Goal: Task Accomplishment & Management: Complete application form

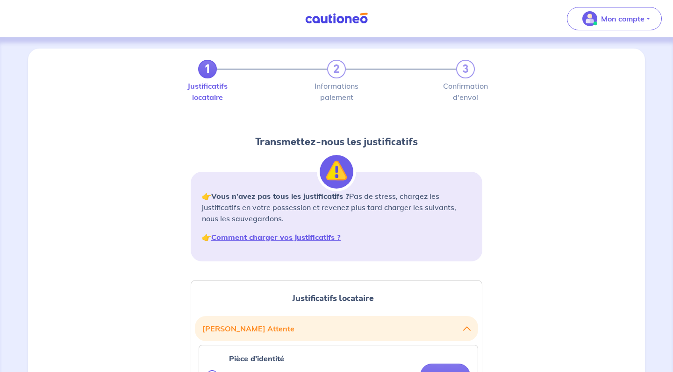
click at [338, 17] on img at bounding box center [336, 19] width 70 height 12
click at [625, 13] on p "Mon compte" at bounding box center [622, 18] width 43 height 11
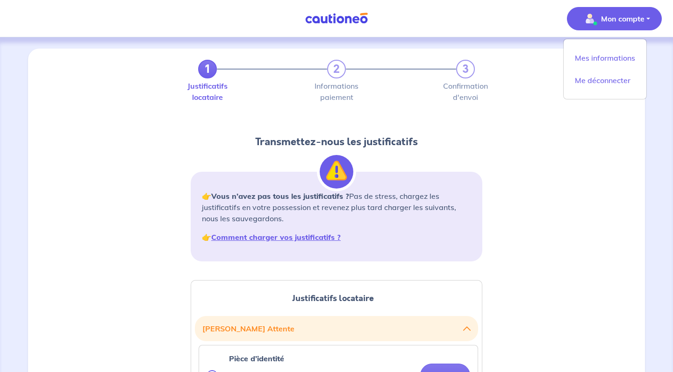
click at [625, 13] on p "Mon compte" at bounding box center [622, 18] width 43 height 11
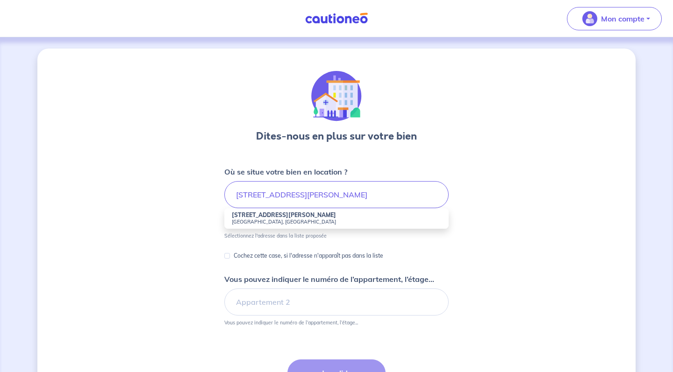
drag, startPoint x: 0, startPoint y: 0, endPoint x: 291, endPoint y: 215, distance: 361.7
click at [291, 215] on li "[STREET_ADDRESS][PERSON_NAME]" at bounding box center [336, 218] width 224 height 21
type input "[STREET_ADDRESS][PERSON_NAME]"
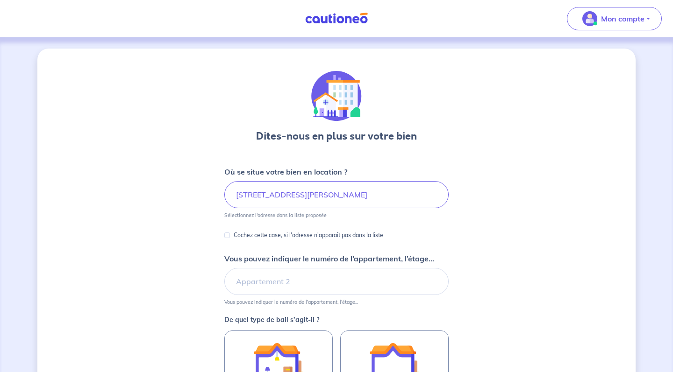
click at [193, 228] on div "Dites-nous en plus sur votre bien Où se situe votre bien en location ? [STREET_…" at bounding box center [336, 294] width 598 height 490
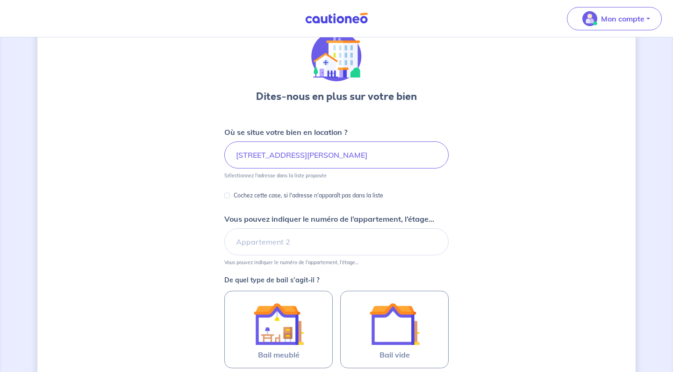
scroll to position [64, 0]
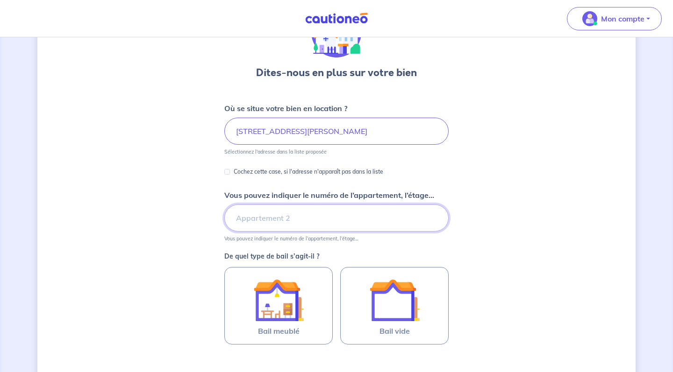
click at [289, 223] on input "Vous pouvez indiquer le numéro de l’appartement, l’étage..." at bounding box center [336, 218] width 224 height 27
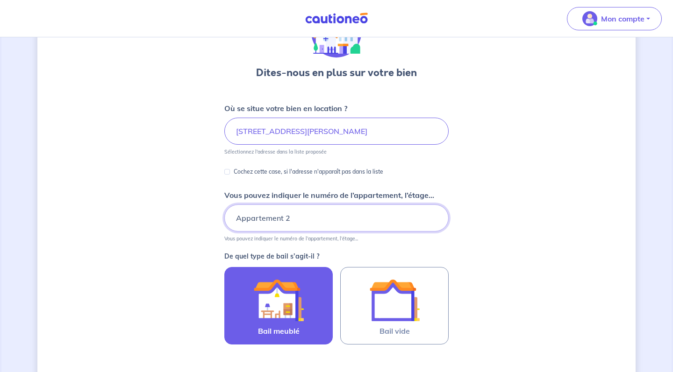
type input "Appartement 2"
click at [270, 307] on img at bounding box center [278, 300] width 50 height 50
click at [0, 0] on input "Bail meublé" at bounding box center [0, 0] width 0 height 0
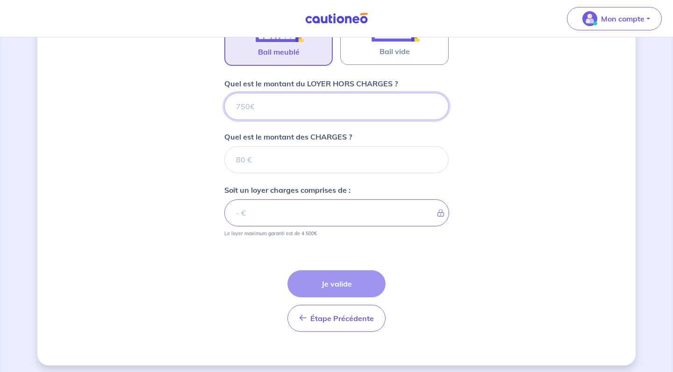
scroll to position [348, 0]
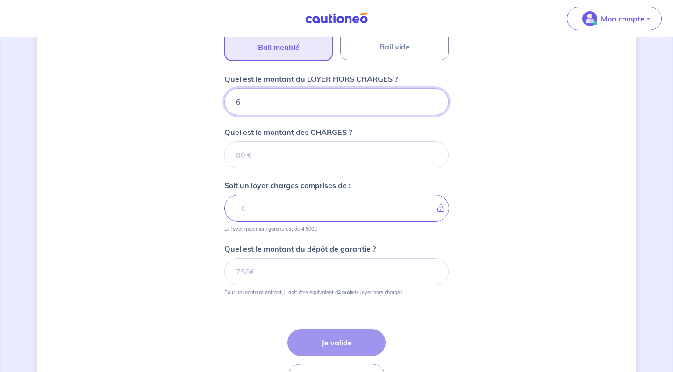
type input "69"
type input "697"
click at [277, 161] on input "Quel est le montant des CHARGES ?" at bounding box center [336, 155] width 224 height 27
type input "50"
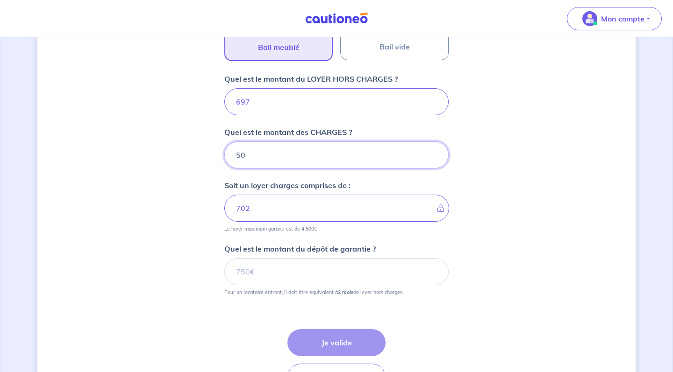
type input "747"
type input "50"
click at [115, 165] on div "Dites-nous en plus sur votre bien Où se situe votre bien en location ? 44 Rue E…" at bounding box center [336, 63] width 598 height 724
click at [271, 101] on input "697" at bounding box center [336, 101] width 224 height 27
type input "69"
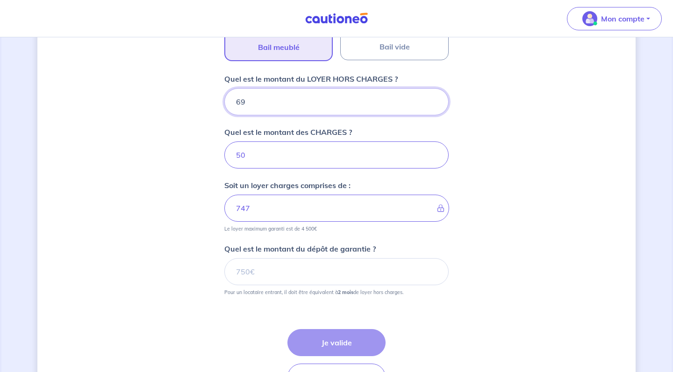
type input "119"
type input "696"
type input "746"
type input "696"
click at [164, 130] on div "Dites-nous en plus sur votre bien Où se situe votre bien en location ? 44 Rue E…" at bounding box center [336, 63] width 598 height 724
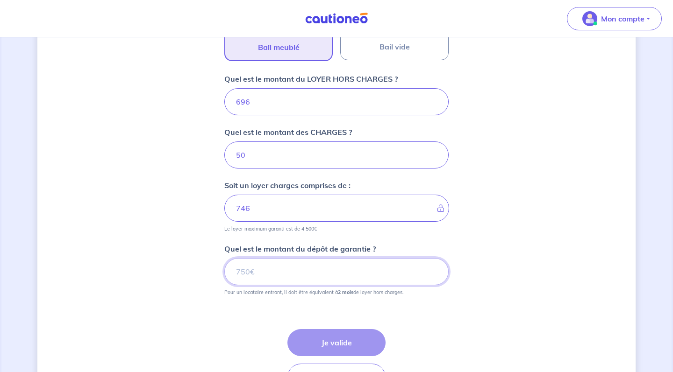
click at [279, 278] on input "Quel est le montant du dépôt de garantie ?" at bounding box center [336, 271] width 224 height 27
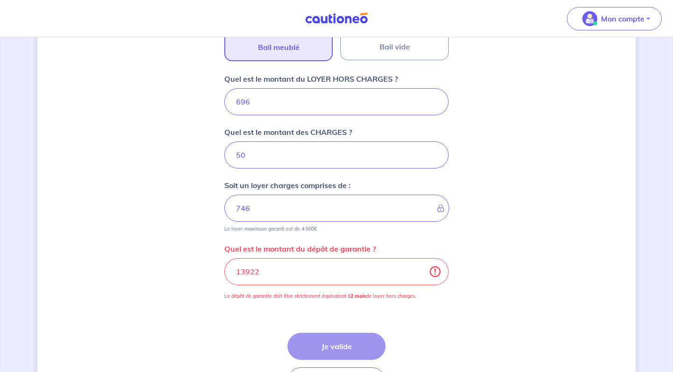
click at [468, 300] on div "Dites-nous en plus sur votre bien Où se situe votre bien en location ? 44 Rue E…" at bounding box center [336, 65] width 598 height 728
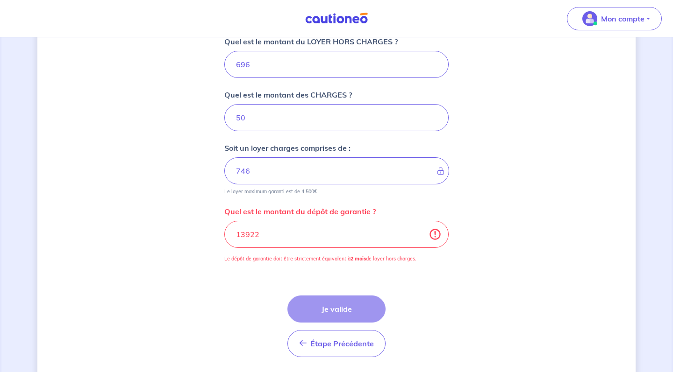
scroll to position [386, 0]
click at [277, 229] on input "13922" at bounding box center [336, 233] width 224 height 27
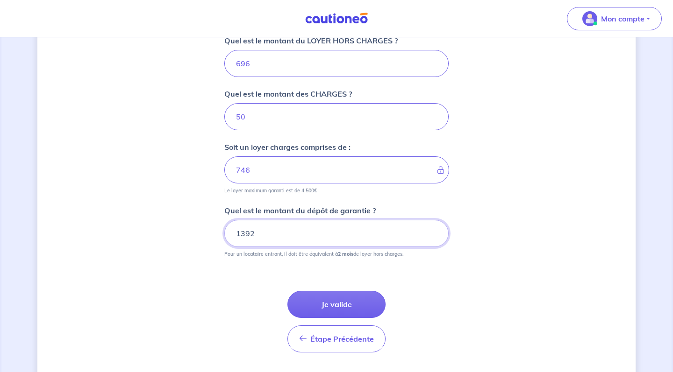
type input "1392"
click at [484, 268] on div "Dites-nous en plus sur votre bien Où se situe votre bien en location ? 44 Rue E…" at bounding box center [336, 24] width 598 height 724
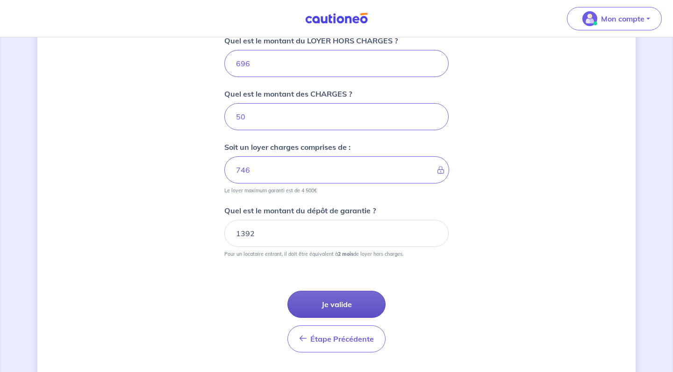
click at [328, 309] on button "Je valide" at bounding box center [336, 304] width 98 height 27
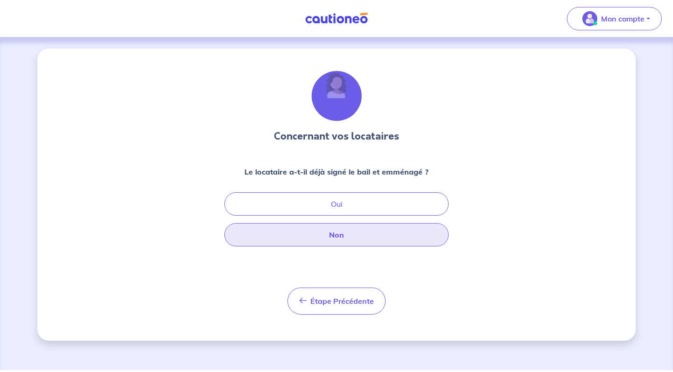
click at [309, 227] on button "Non" at bounding box center [336, 234] width 224 height 23
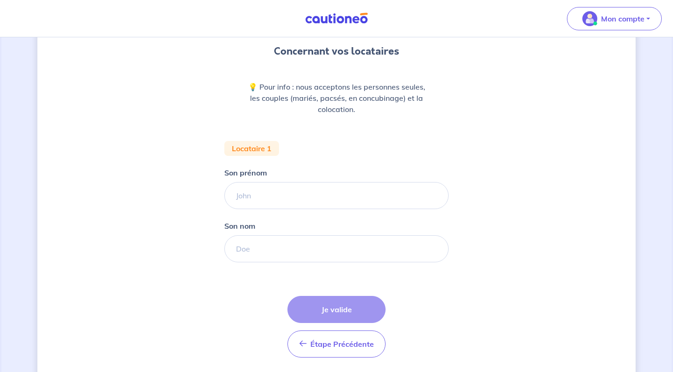
scroll to position [88, 0]
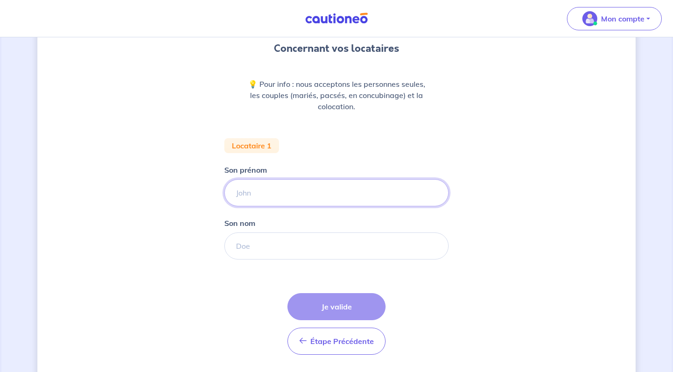
click at [272, 196] on input "Son prénom" at bounding box center [336, 192] width 224 height 27
type input "Gabriel"
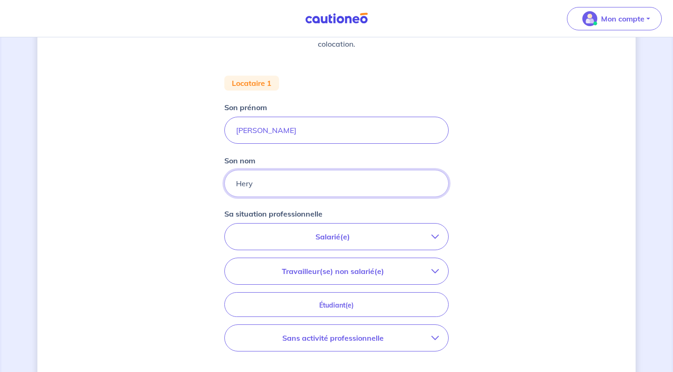
scroll to position [151, 0]
type input "Hervy"
click at [316, 238] on p "Salarié(e)" at bounding box center [332, 235] width 197 height 11
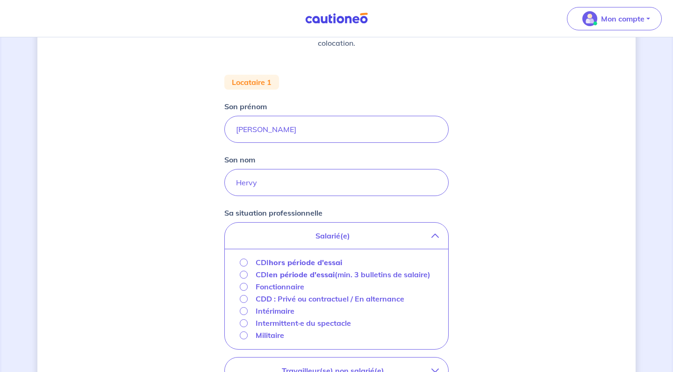
click at [242, 262] on input "CDI hors période d'essai" at bounding box center [244, 263] width 8 height 8
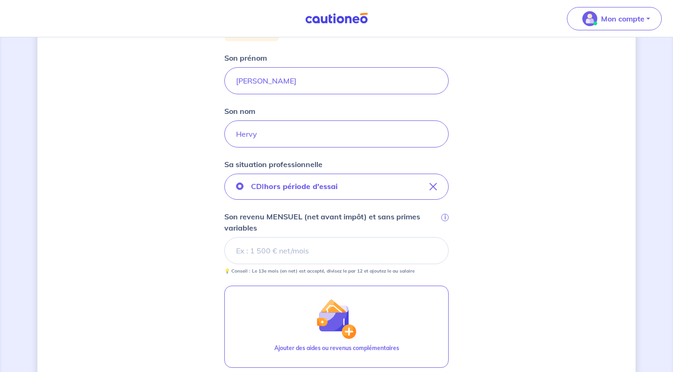
scroll to position [215, 0]
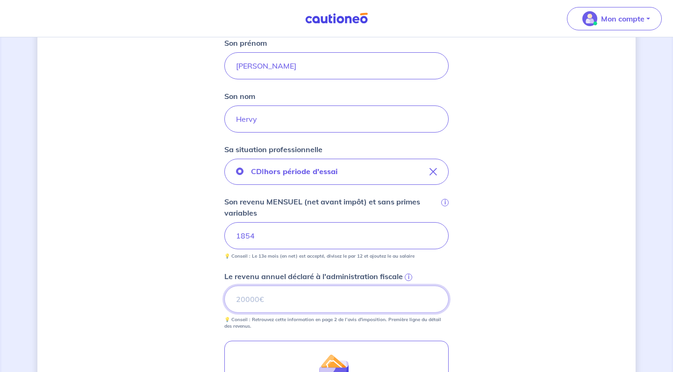
click at [339, 294] on input "Le revenu annuel déclaré à l'administration fiscale i" at bounding box center [336, 299] width 224 height 27
type input "14887"
click at [607, 295] on div "Concernant vos locataires 💡 Pour info : nous acceptons les personnes seules, le…" at bounding box center [336, 199] width 598 height 730
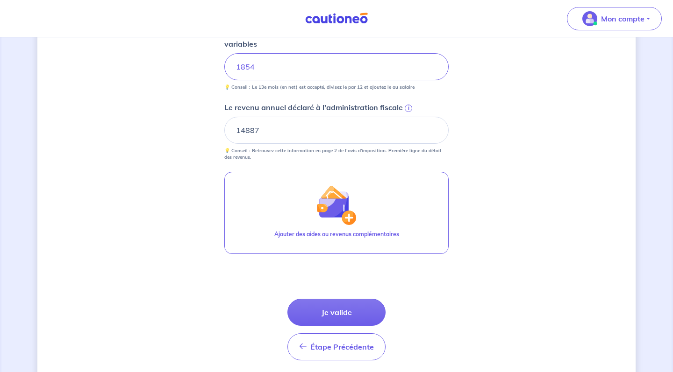
scroll to position [403, 0]
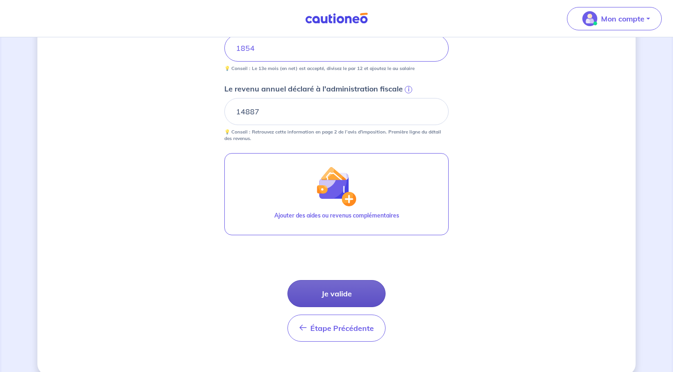
click at [334, 289] on button "Je valide" at bounding box center [336, 293] width 98 height 27
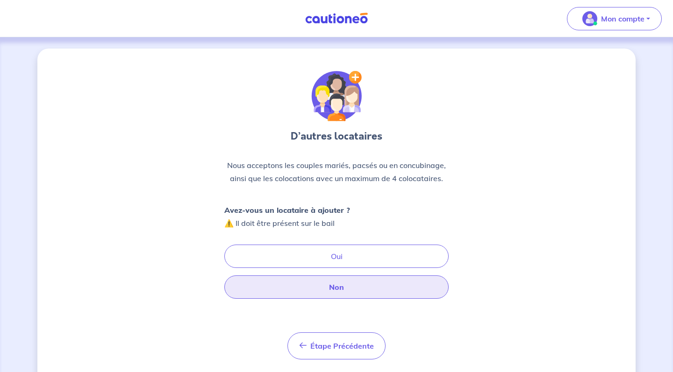
click at [323, 284] on button "Non" at bounding box center [336, 287] width 224 height 23
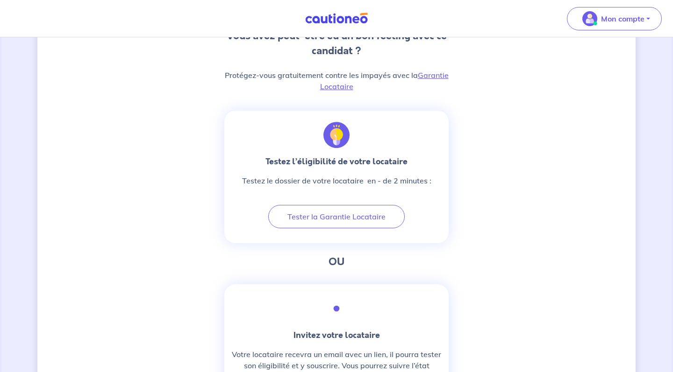
scroll to position [266, 0]
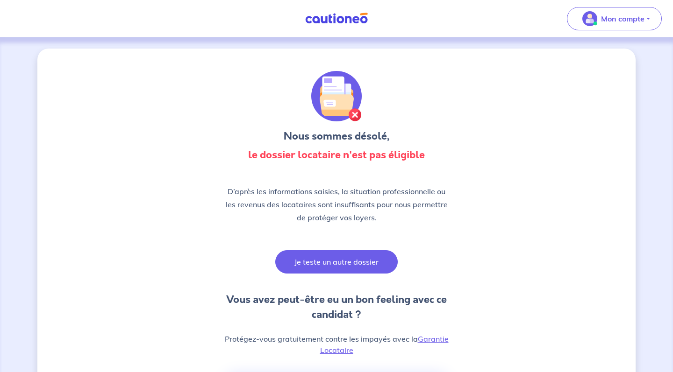
click at [329, 266] on button "Je teste un autre dossier" at bounding box center [336, 261] width 122 height 23
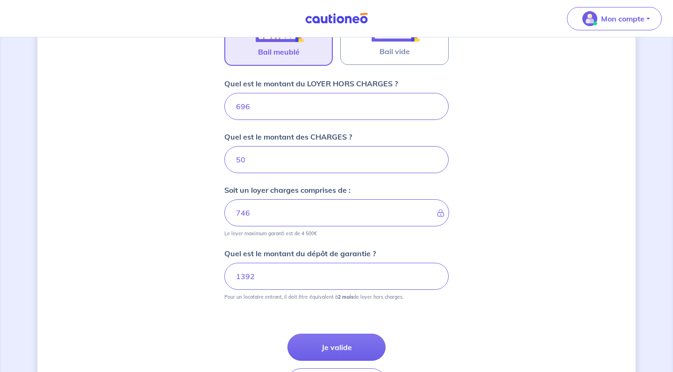
scroll to position [362, 0]
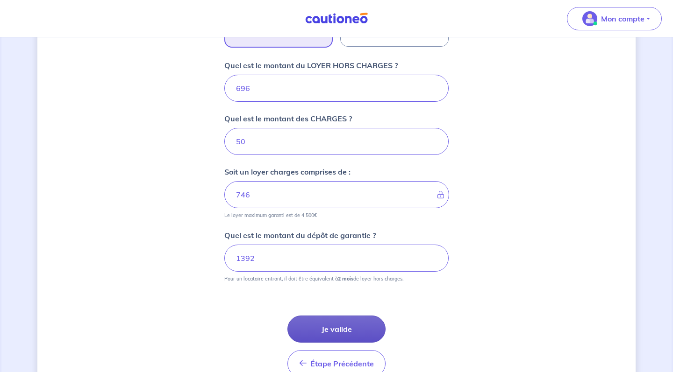
click at [321, 326] on button "Je valide" at bounding box center [336, 329] width 98 height 27
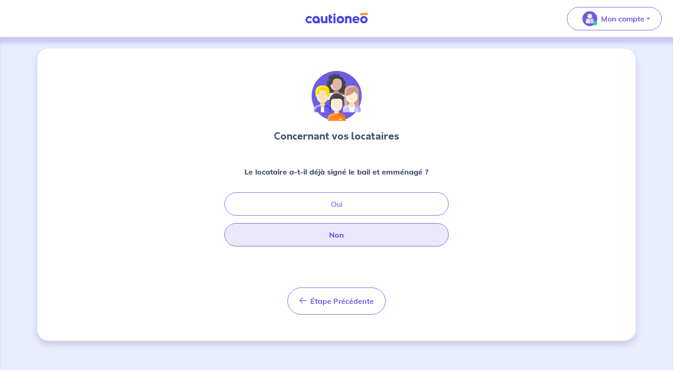
click at [307, 234] on button "Non" at bounding box center [336, 234] width 224 height 23
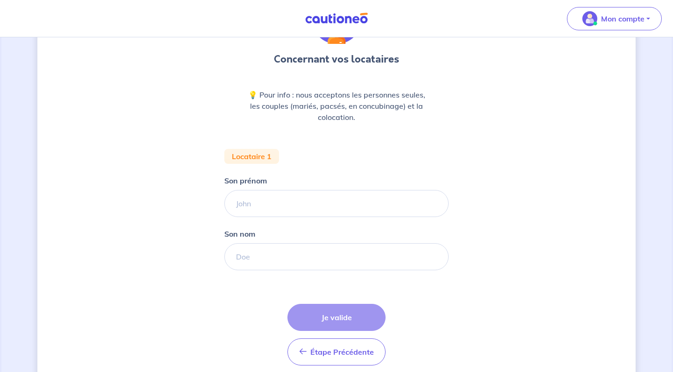
scroll to position [90, 0]
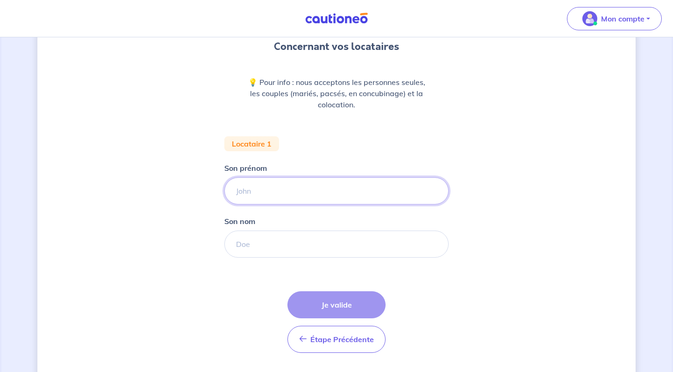
click at [274, 185] on input "Son prénom" at bounding box center [336, 191] width 224 height 27
type input "Gabriel"
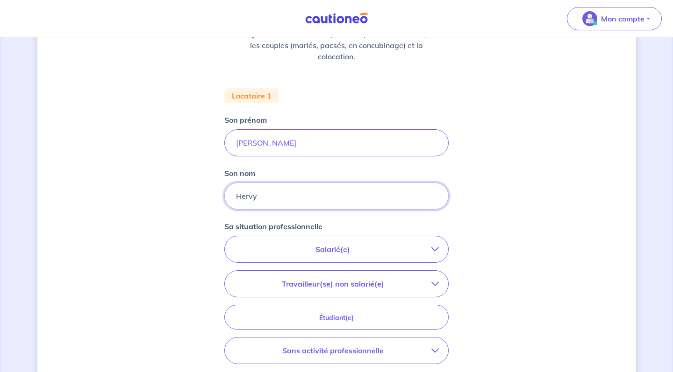
scroll to position [152, 0]
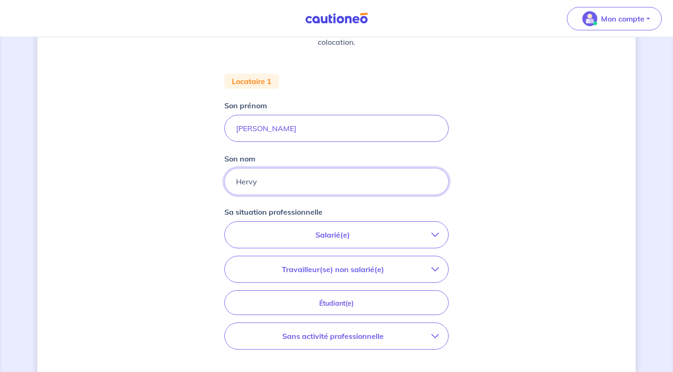
type input "Hervy"
click at [287, 233] on p "Salarié(e)" at bounding box center [332, 234] width 197 height 11
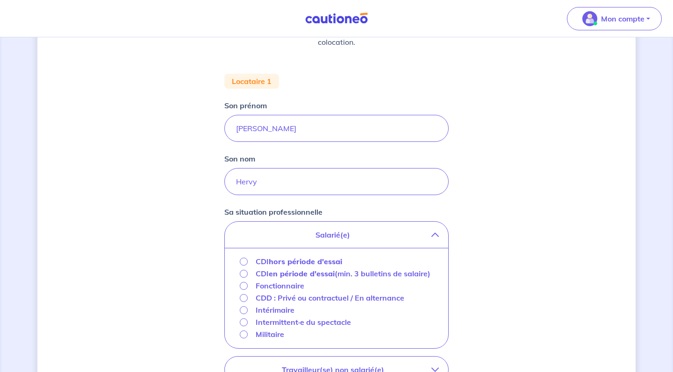
click at [269, 259] on p "CDI hors période d'essai" at bounding box center [299, 261] width 86 height 11
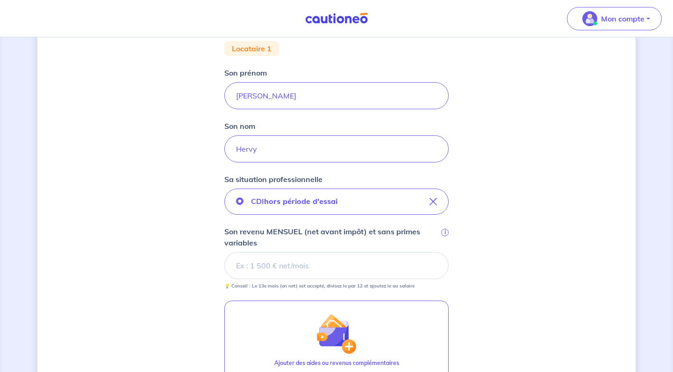
scroll to position [188, 0]
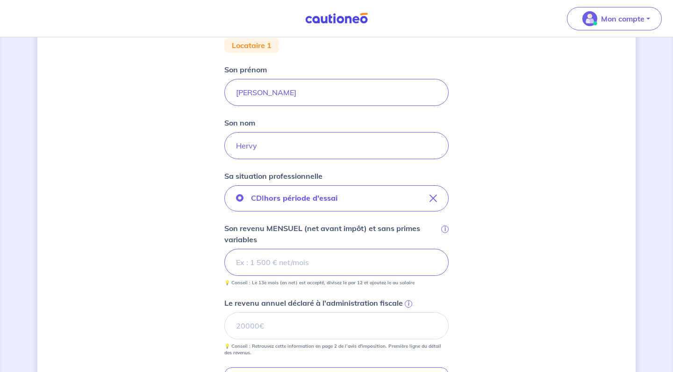
type input "2857.2"
click at [277, 326] on input "Le revenu annuel déclaré à l'administration fiscale i" at bounding box center [336, 326] width 224 height 27
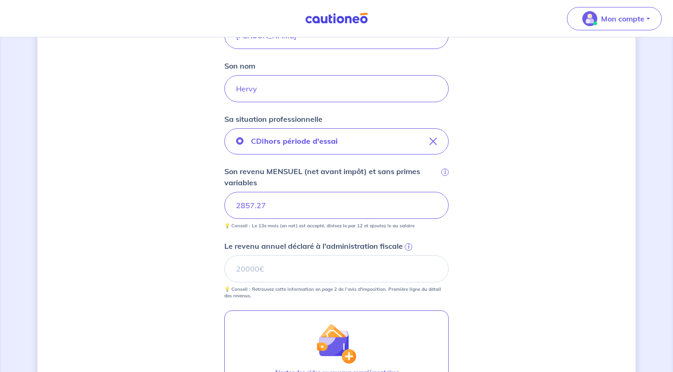
scroll to position [256, 0]
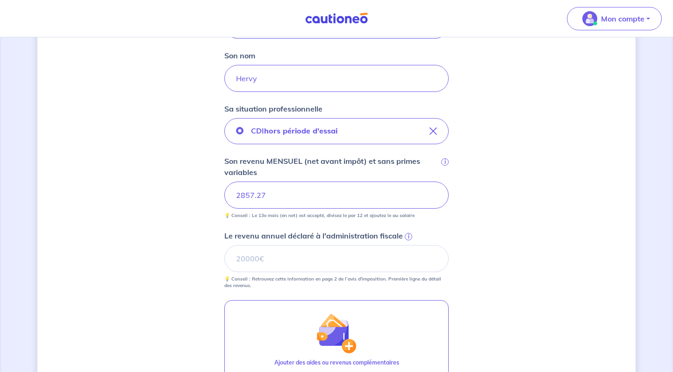
click at [406, 234] on span "i" at bounding box center [408, 236] width 7 height 7
click at [406, 245] on input "Le revenu annuel déclaré à l'administration fiscale i" at bounding box center [336, 258] width 224 height 27
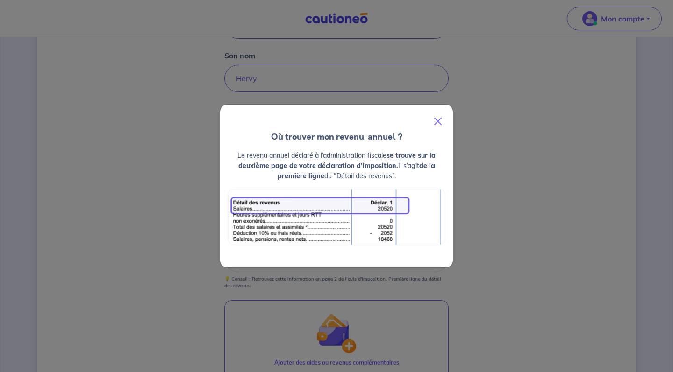
click at [445, 114] on button "Close" at bounding box center [437, 121] width 22 height 26
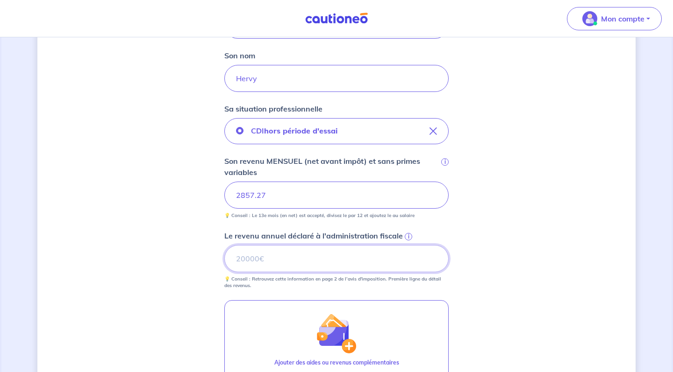
click at [278, 261] on input "Le revenu annuel déclaré à l'administration fiscale i" at bounding box center [336, 258] width 224 height 27
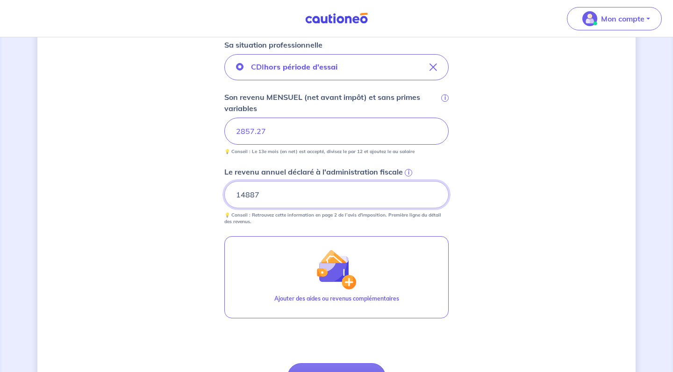
scroll to position [324, 0]
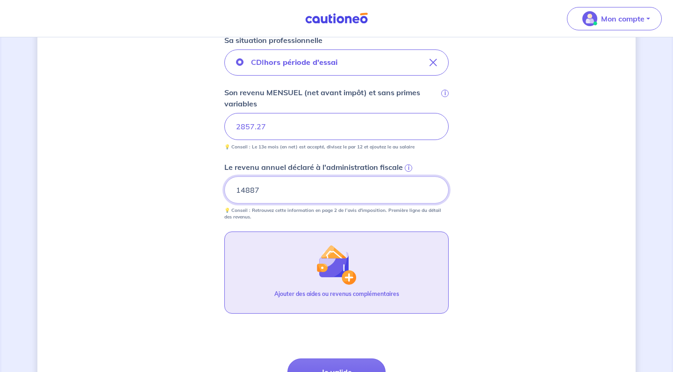
type input "14887"
click at [363, 288] on button "Ajouter des aides ou revenus complémentaires" at bounding box center [336, 273] width 224 height 82
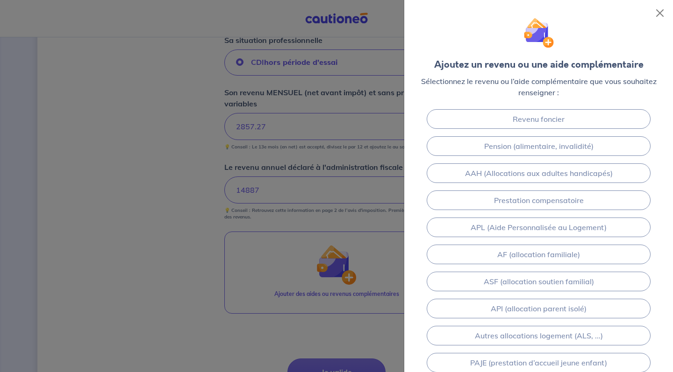
click at [150, 242] on div at bounding box center [336, 186] width 673 height 372
click at [661, 14] on button "Close" at bounding box center [659, 13] width 15 height 15
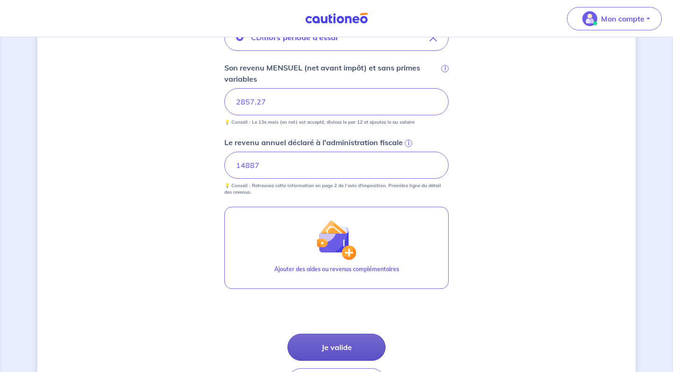
click at [326, 356] on button "Je valide" at bounding box center [336, 347] width 98 height 27
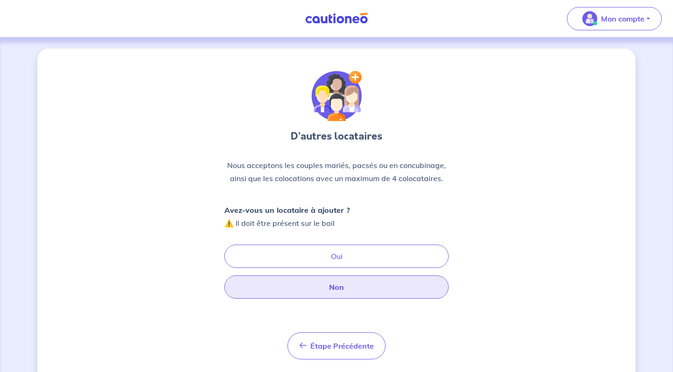
click at [321, 287] on button "Non" at bounding box center [336, 287] width 224 height 23
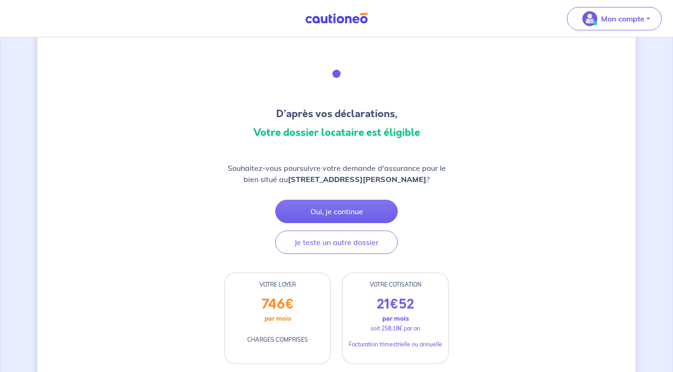
scroll to position [25, 0]
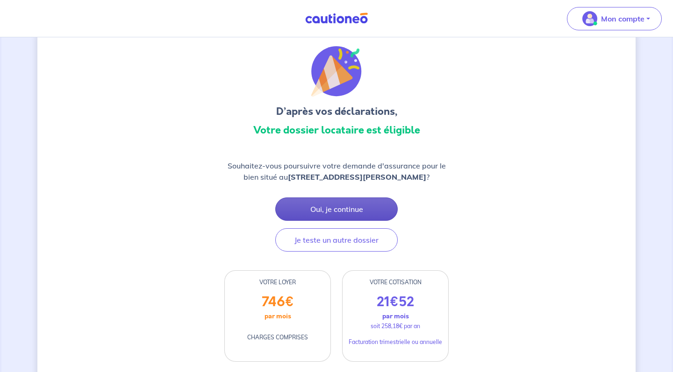
click at [347, 203] on button "Oui, je continue" at bounding box center [336, 209] width 122 height 23
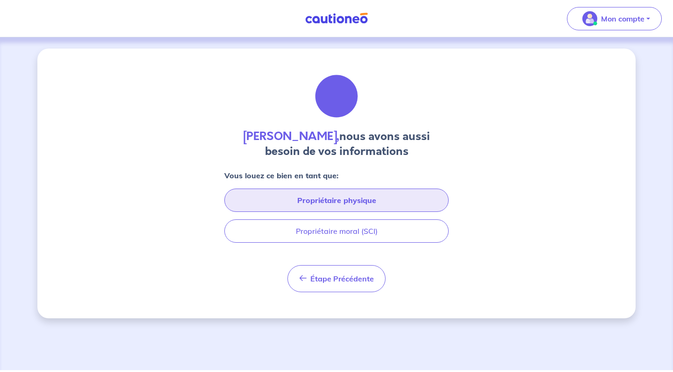
click at [353, 202] on button "Propriétaire physique" at bounding box center [336, 200] width 224 height 23
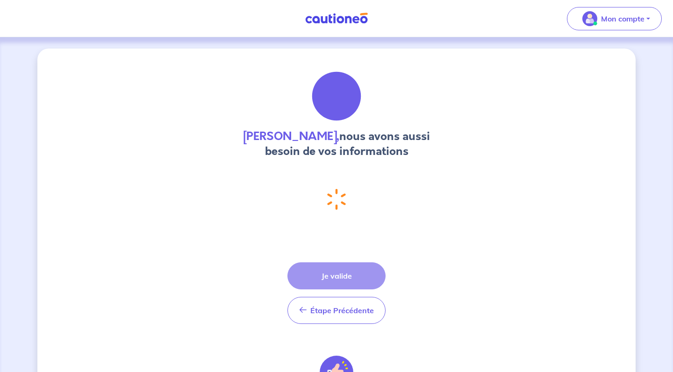
select select "FR"
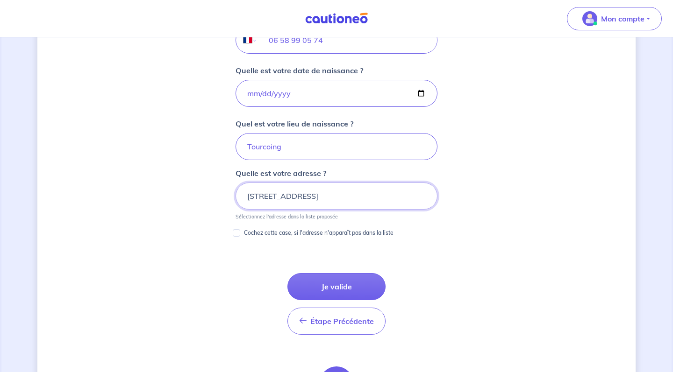
scroll to position [416, 0]
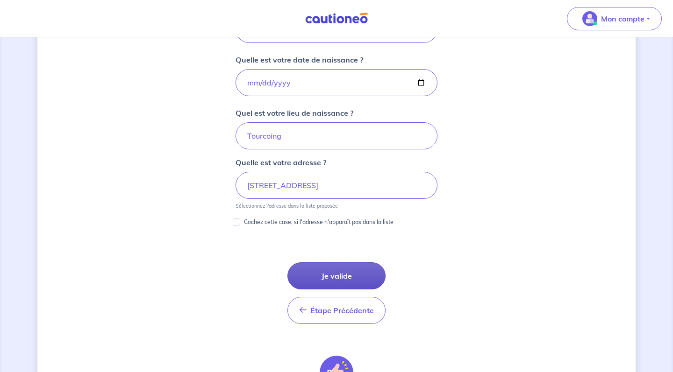
click at [319, 272] on button "Je valide" at bounding box center [336, 276] width 98 height 27
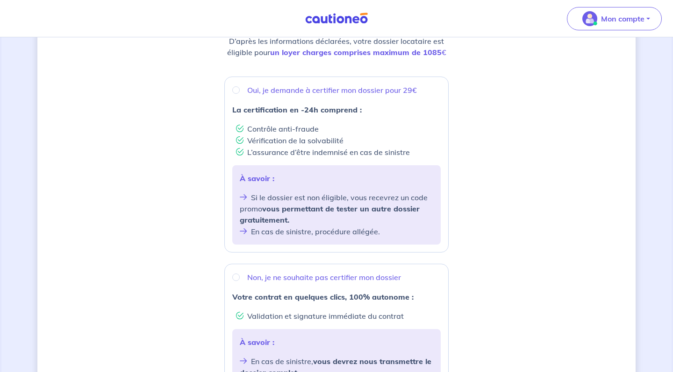
scroll to position [143, 0]
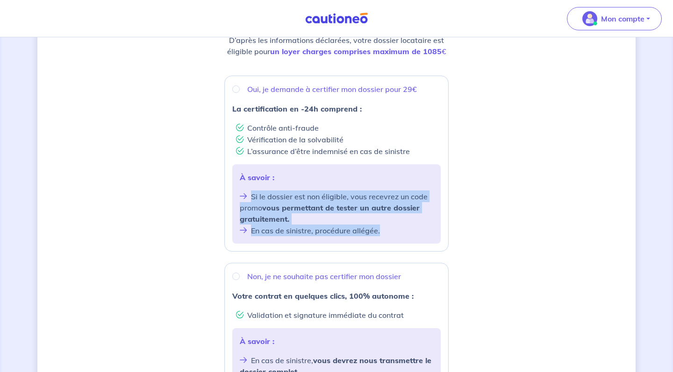
drag, startPoint x: 250, startPoint y: 197, endPoint x: 392, endPoint y: 234, distance: 146.7
click at [392, 234] on ul "Si le dossier est non éligible, vous recevrez un code promo vous permettant de …" at bounding box center [336, 214] width 193 height 46
radio input "true"
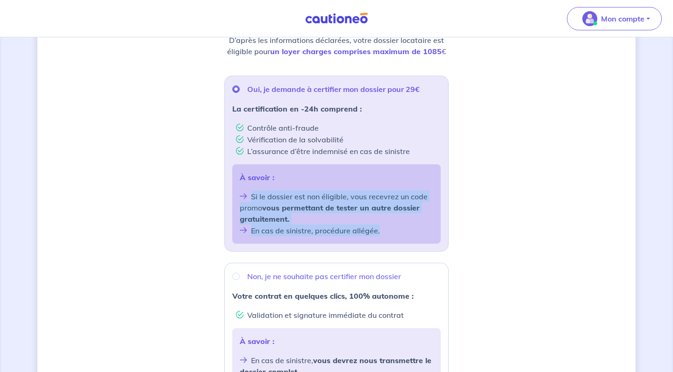
click at [392, 234] on li "En cas de sinistre, procédure allégée." at bounding box center [336, 231] width 193 height 12
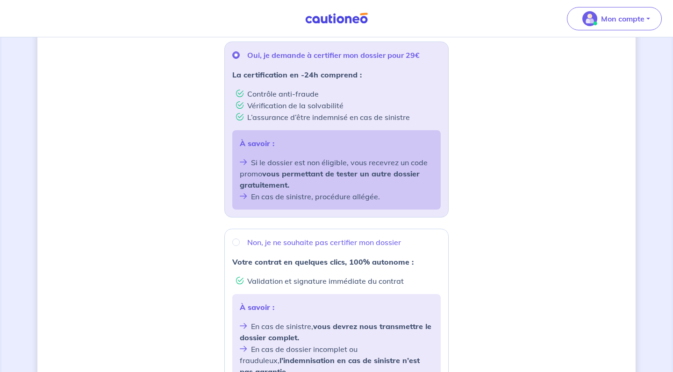
scroll to position [172, 0]
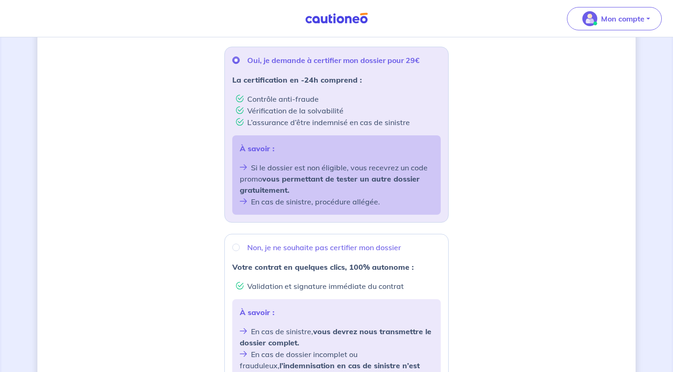
click at [254, 119] on li "L’assurance d’être indemnisé en cas de sinistre" at bounding box center [338, 122] width 205 height 12
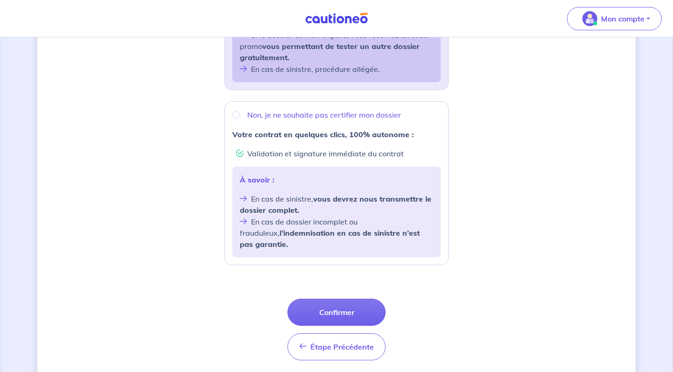
scroll to position [312, 0]
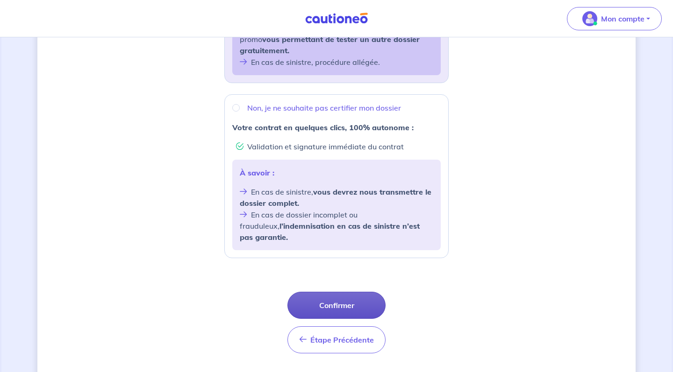
click at [314, 292] on button "Confirmer" at bounding box center [336, 305] width 98 height 27
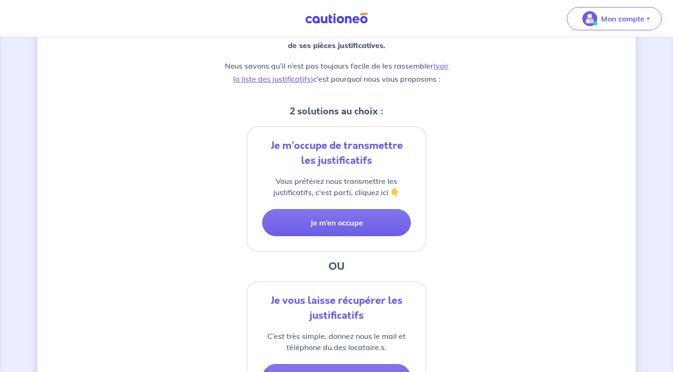
scroll to position [161, 0]
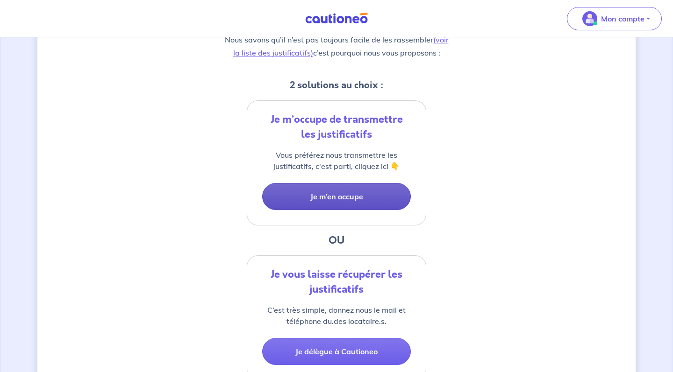
click at [354, 203] on button "Je m’en occupe" at bounding box center [336, 196] width 149 height 27
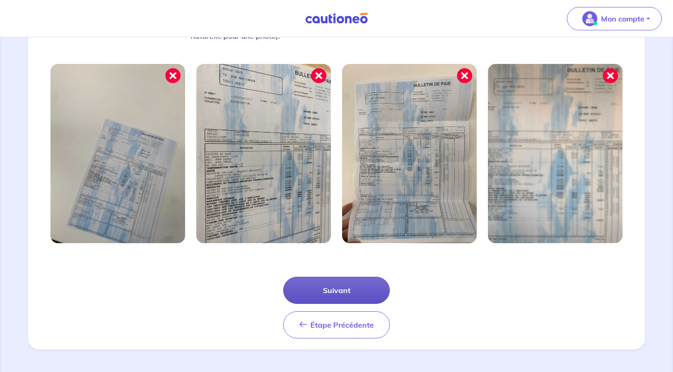
click at [315, 291] on button "Suivant" at bounding box center [336, 290] width 107 height 27
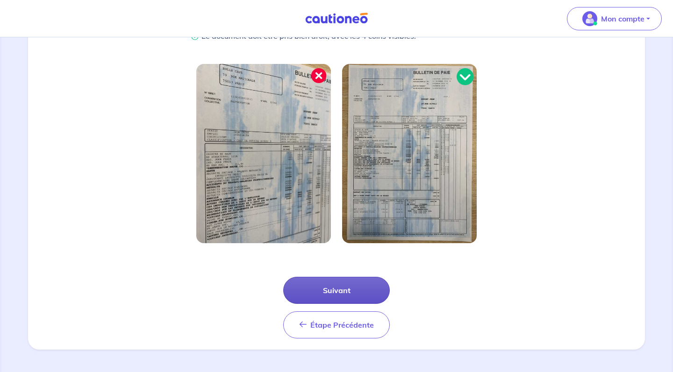
scroll to position [252, 0]
click at [324, 287] on button "Suivant" at bounding box center [336, 290] width 107 height 27
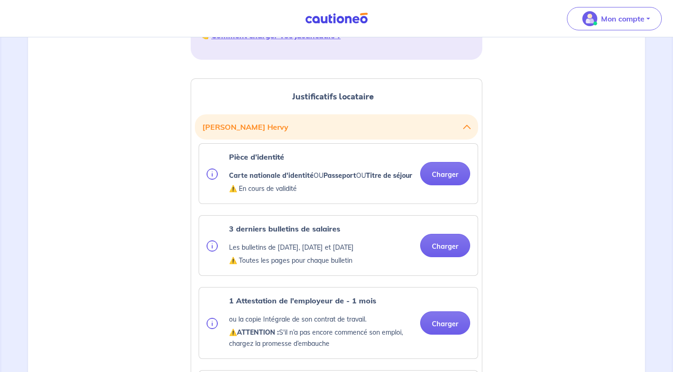
scroll to position [203, 0]
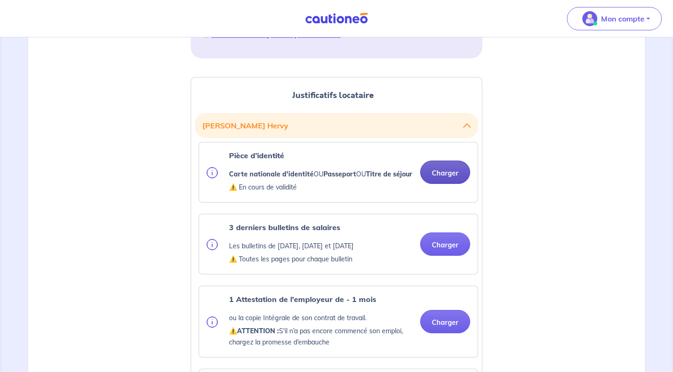
click at [445, 173] on button "Charger" at bounding box center [445, 172] width 50 height 23
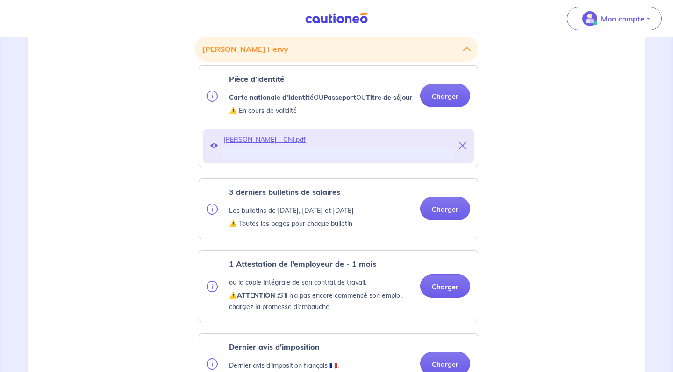
scroll to position [287, 0]
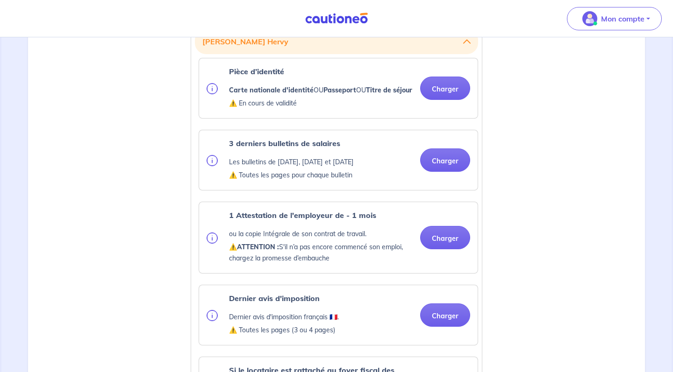
click at [448, 206] on ul "Pièce d’identité Carte nationale d'identité OU Passeport OU Titre de séjour ⚠️ …" at bounding box center [336, 357] width 283 height 599
click at [456, 175] on ul "Pièce d’identité Carte nationale d'identité OU Passeport OU Titre de séjour ⚠️ …" at bounding box center [336, 357] width 283 height 599
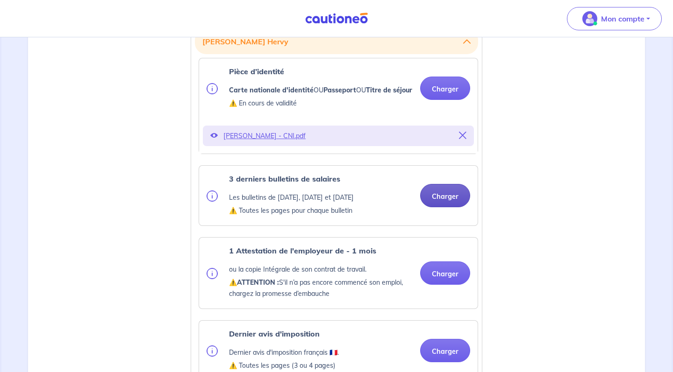
click at [431, 206] on button "Charger" at bounding box center [445, 195] width 50 height 23
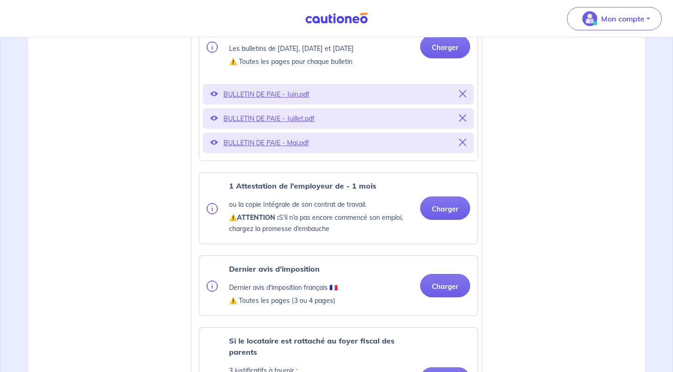
scroll to position [437, 0]
click at [431, 213] on button "Charger" at bounding box center [445, 207] width 50 height 23
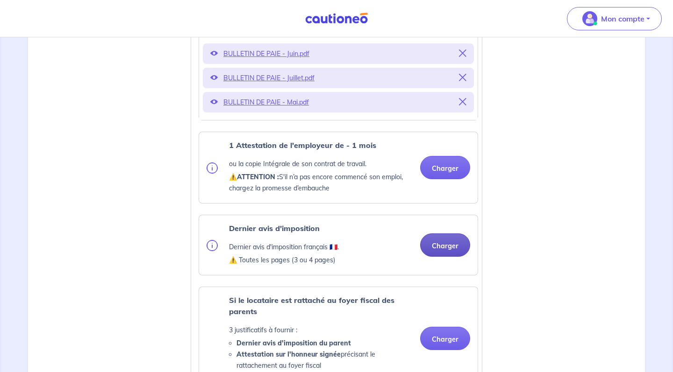
scroll to position [497, 0]
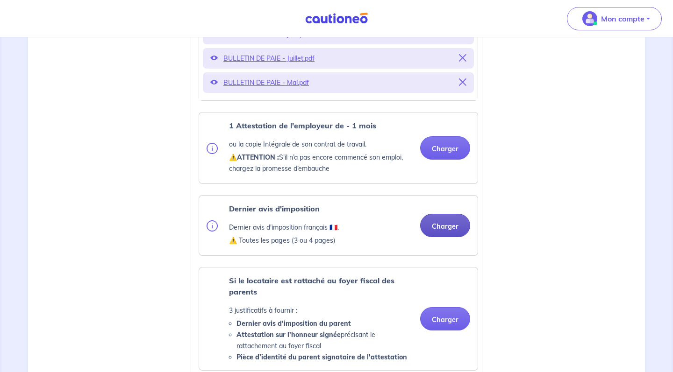
click at [444, 235] on button "Charger" at bounding box center [445, 225] width 50 height 23
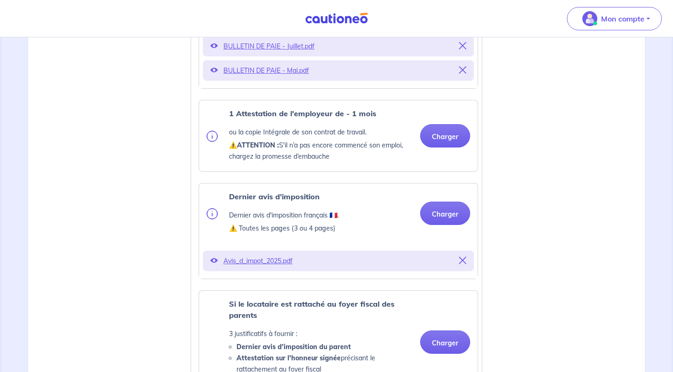
scroll to position [511, 0]
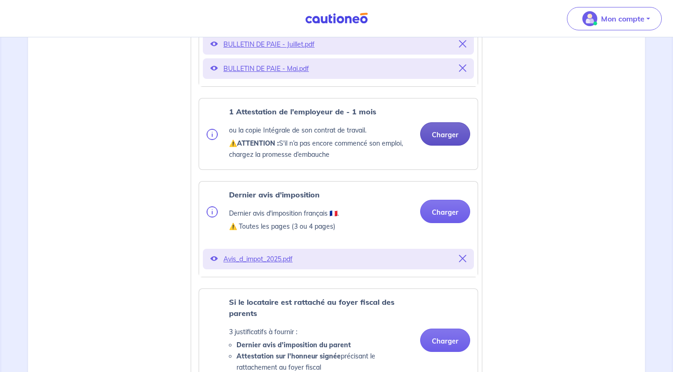
click at [455, 146] on button "Charger" at bounding box center [445, 133] width 50 height 23
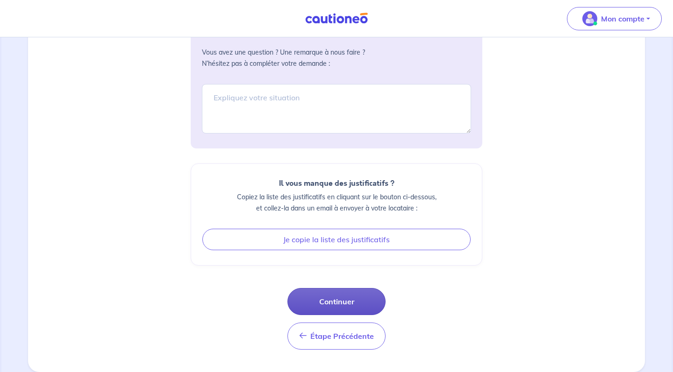
scroll to position [1165, 0]
click at [348, 304] on button "Continuer" at bounding box center [336, 301] width 98 height 27
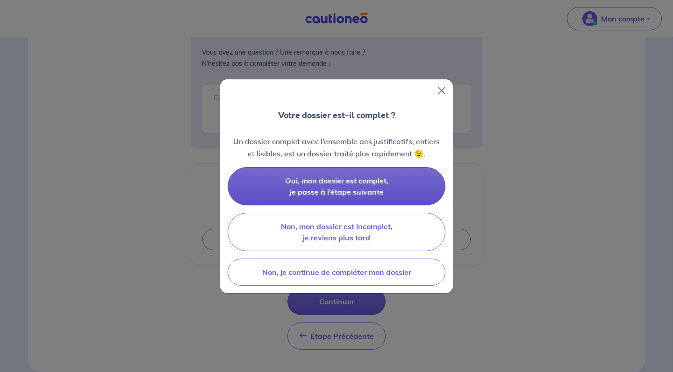
click at [369, 188] on span "Oui, mon dossier est complet, je passe à l’étape suivante" at bounding box center [336, 186] width 103 height 21
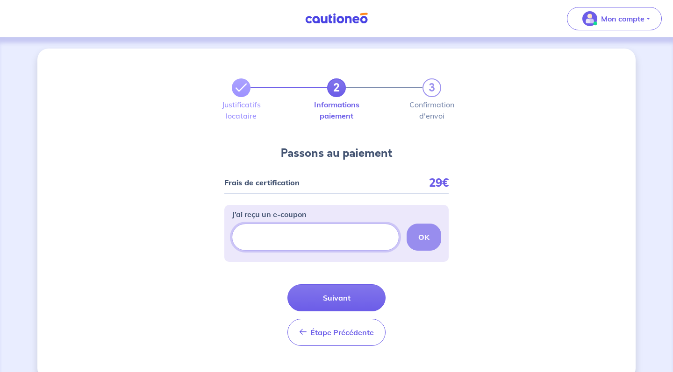
click at [317, 249] on input "J’ai reçu un e-coupon" at bounding box center [315, 237] width 167 height 27
paste input "guillaumel-649n"
click at [423, 246] on button "OK" at bounding box center [423, 237] width 35 height 27
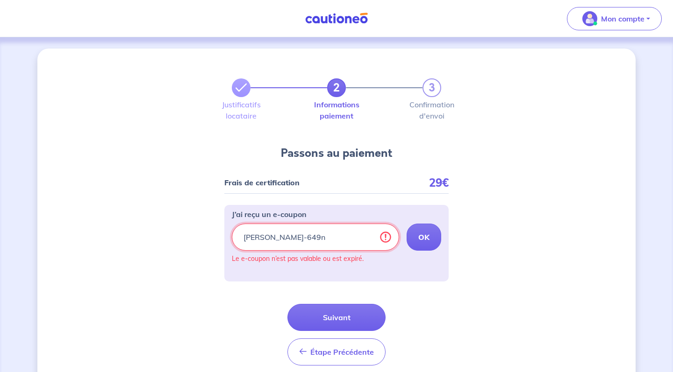
click at [303, 243] on input "guillaumel-649n" at bounding box center [315, 237] width 167 height 27
click at [303, 242] on input "guillaumel-649n" at bounding box center [315, 237] width 167 height 27
paste input "CSFPROMO"
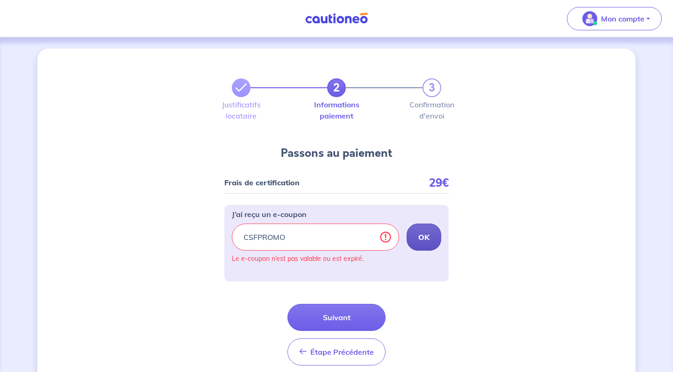
click at [419, 241] on strong "OK" at bounding box center [423, 237] width 11 height 9
click at [320, 227] on input "CSFPROMO" at bounding box center [315, 237] width 167 height 27
click at [447, 8] on nav "Mon compte Me déconnecter" at bounding box center [336, 18] width 673 height 37
click at [282, 238] on input "CSFPROMO" at bounding box center [315, 237] width 167 height 27
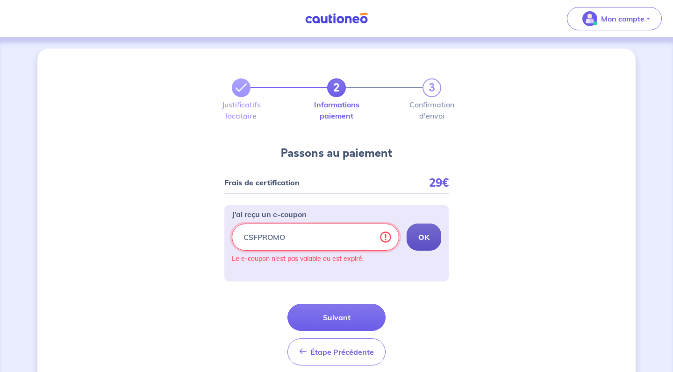
click at [282, 238] on input "CSFPROMO" at bounding box center [315, 237] width 167 height 27
paste input "SRIAS-BFC"
type input "SRIAS-BFC"
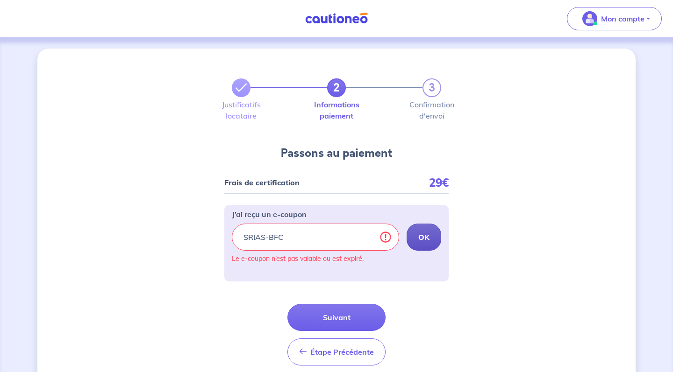
click at [426, 235] on strong "OK" at bounding box center [423, 237] width 11 height 9
click at [352, 308] on button "Suivant" at bounding box center [336, 317] width 98 height 27
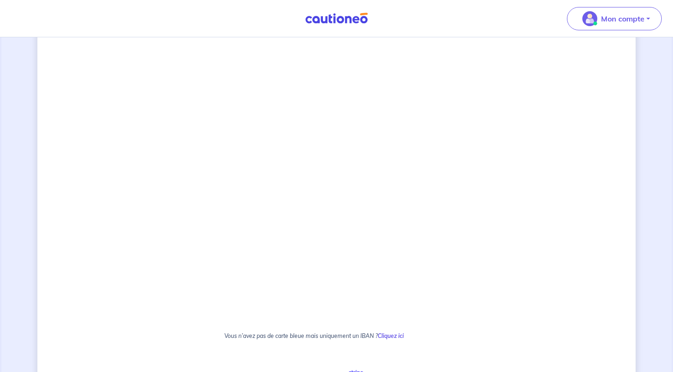
scroll to position [334, 0]
click at [172, 214] on div "2 3 Justificatifs locataire Informations paiement Confirmation d'envoi Passons …" at bounding box center [336, 123] width 598 height 816
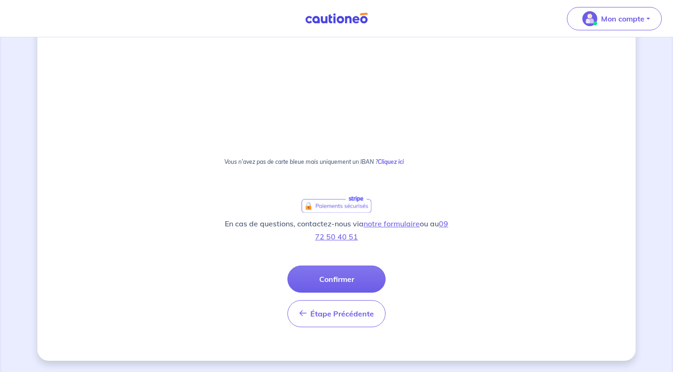
scroll to position [504, 0]
click at [349, 279] on button "Confirmer" at bounding box center [336, 279] width 98 height 27
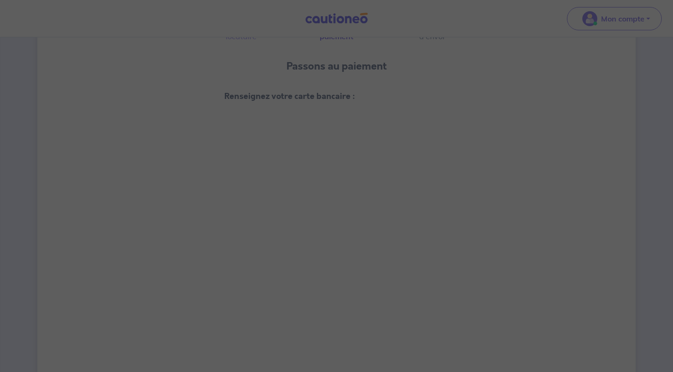
scroll to position [78, 0]
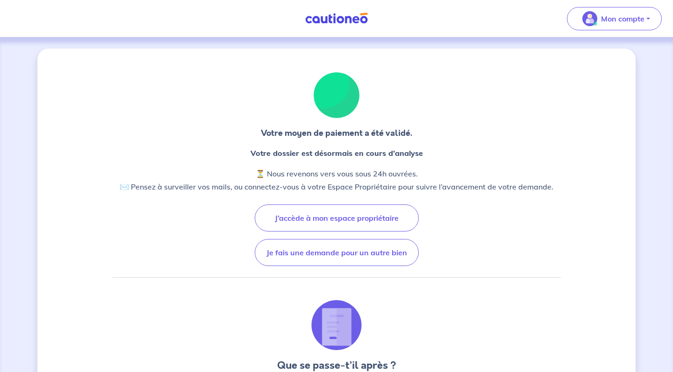
click at [298, 152] on strong "Votre dossier est désormais en cours d’analyse" at bounding box center [336, 153] width 172 height 9
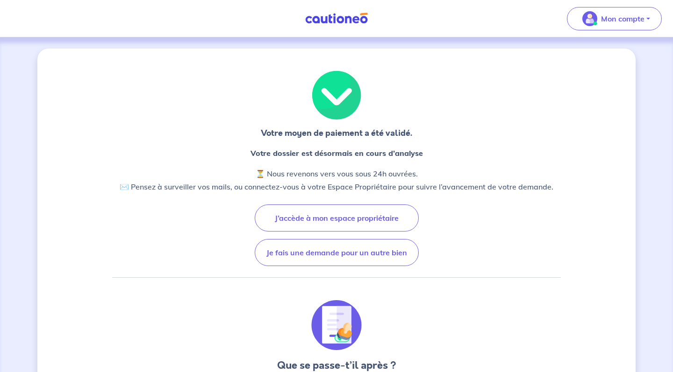
click at [298, 152] on strong "Votre dossier est désormais en cours d’analyse" at bounding box center [336, 153] width 172 height 9
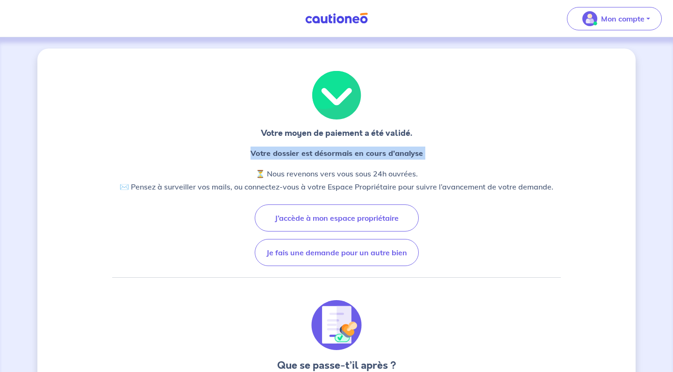
click at [216, 187] on p "⏳ Nous revenons vers vous sous 24h ouvrées. ✉️ Pensez à surveiller vos mails, o…" at bounding box center [336, 180] width 433 height 26
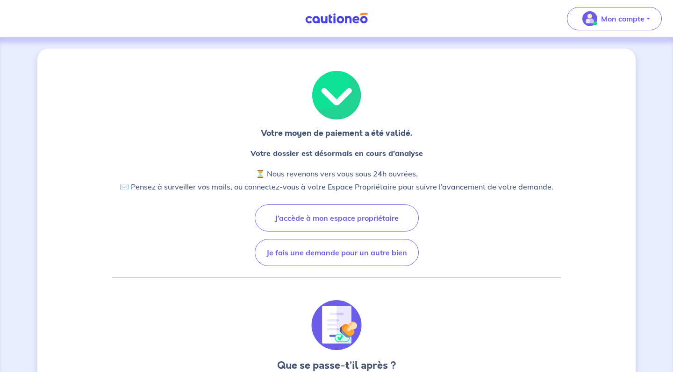
click at [216, 187] on p "⏳ Nous revenons vers vous sous 24h ouvrées. ✉️ Pensez à surveiller vos mails, o…" at bounding box center [336, 180] width 433 height 26
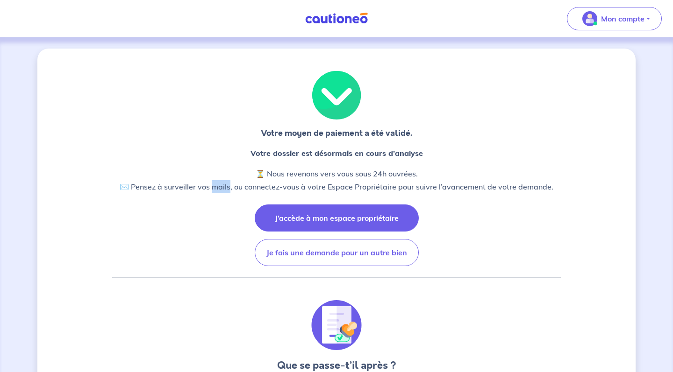
click at [308, 218] on button "J’accède à mon espace propriétaire" at bounding box center [337, 218] width 164 height 27
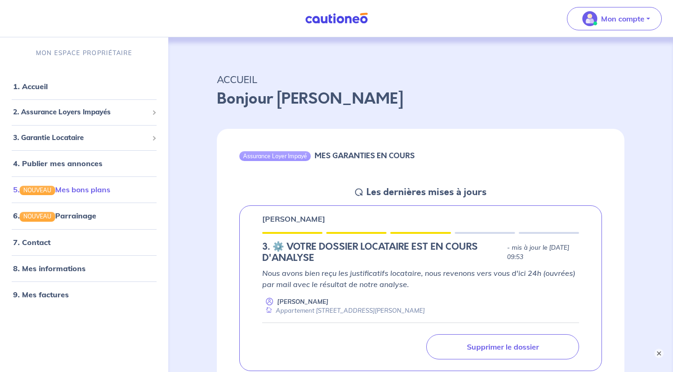
click at [79, 187] on link "5. NOUVEAU Mes bons plans" at bounding box center [61, 189] width 97 height 9
click at [378, 189] on h5 "Les dernières mises à jours" at bounding box center [426, 192] width 120 height 11
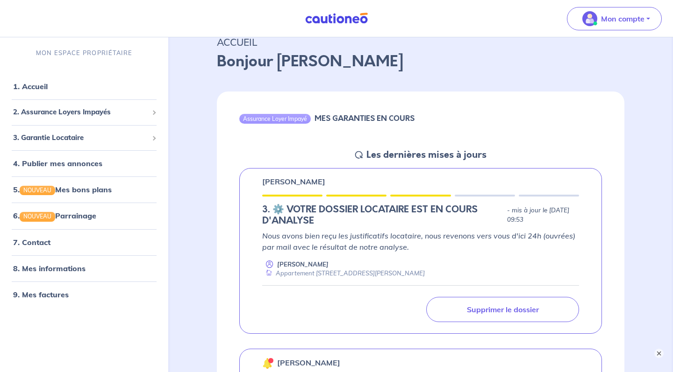
scroll to position [38, 0]
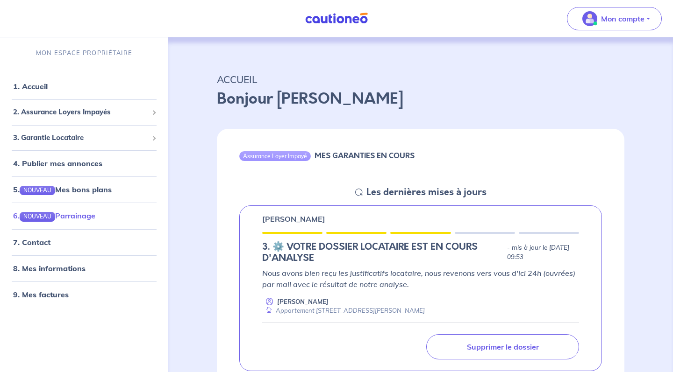
click at [92, 220] on link "6. NOUVEAU Parrainage" at bounding box center [54, 215] width 82 height 9
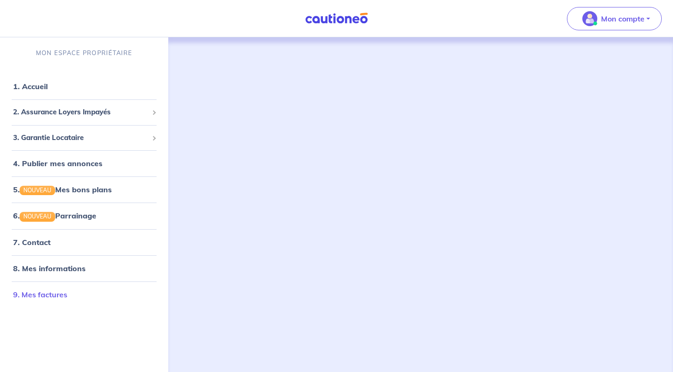
click at [51, 291] on link "9. Mes factures" at bounding box center [40, 294] width 54 height 9
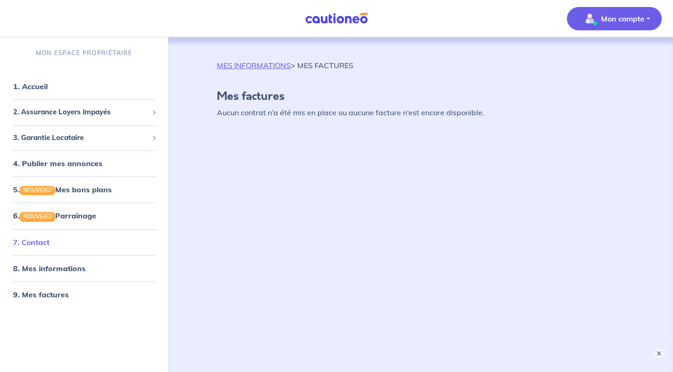
click at [50, 245] on link "7. Contact" at bounding box center [31, 242] width 36 height 9
click at [50, 111] on span "2. Assurance Loyers Impayés" at bounding box center [80, 112] width 135 height 11
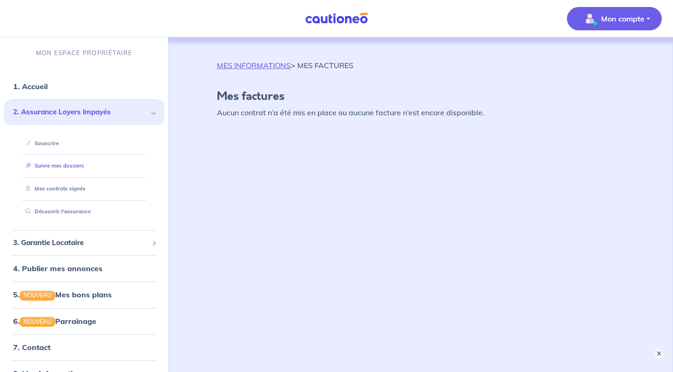
click at [51, 167] on link "Suivre mes dossiers" at bounding box center [53, 166] width 62 height 7
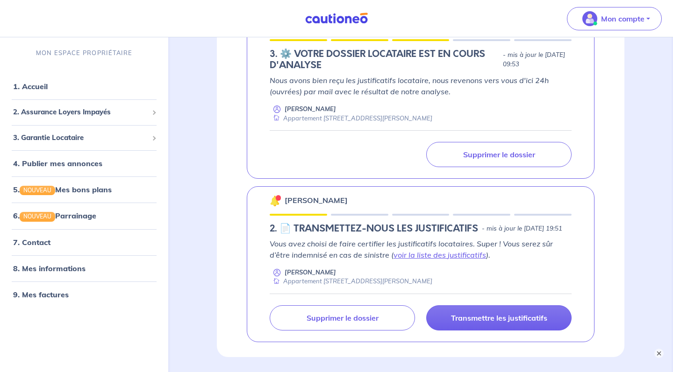
scroll to position [202, 0]
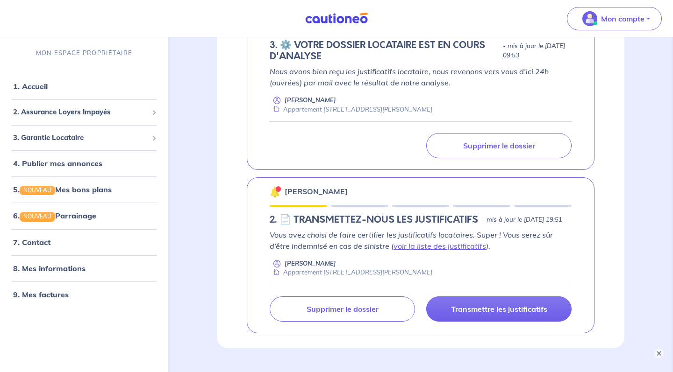
click at [367, 244] on p "Vous avez choisi de faire certifier les justificatifs locataires. Super ! Vous …" at bounding box center [421, 240] width 302 height 22
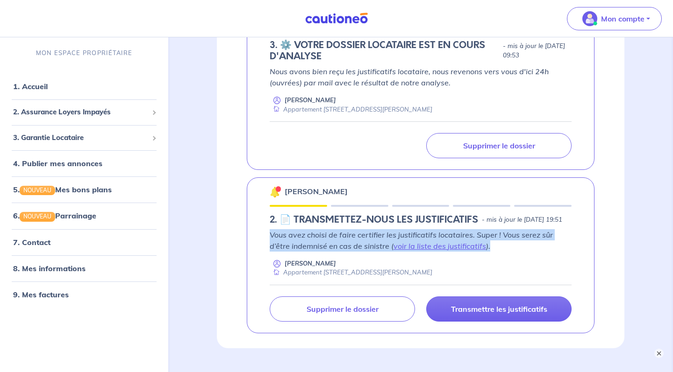
click at [367, 244] on p "Vous avez choisi de faire certifier les justificatifs locataires. Super ! Vous …" at bounding box center [421, 240] width 302 height 22
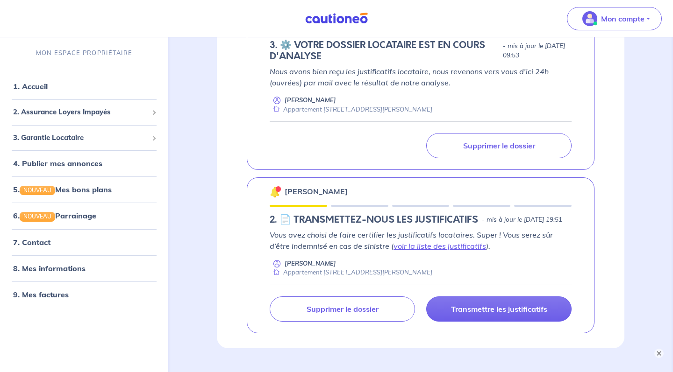
click at [376, 252] on p "Vous avez choisi de faire certifier les justificatifs locataires. Super ! Vous …" at bounding box center [421, 240] width 302 height 22
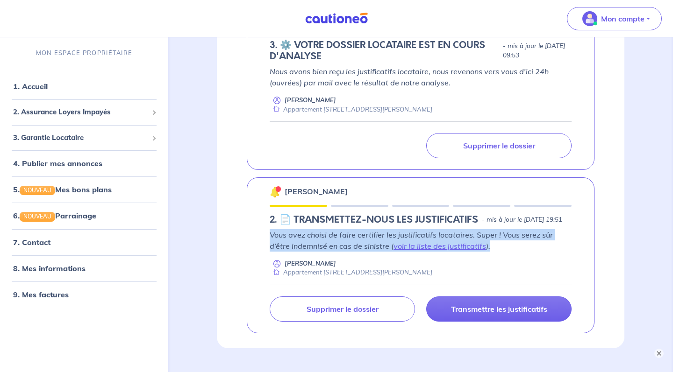
click at [376, 252] on p "Vous avez choisi de faire certifier les justificatifs locataires. Super ! Vous …" at bounding box center [421, 240] width 302 height 22
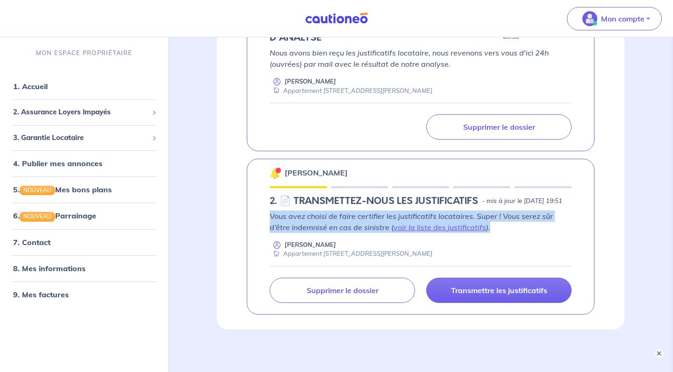
scroll to position [230, 0]
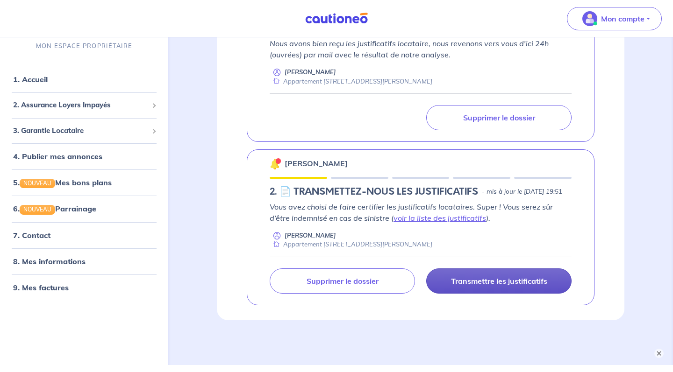
click at [465, 286] on link "Transmettre les justificatifs" at bounding box center [498, 281] width 145 height 25
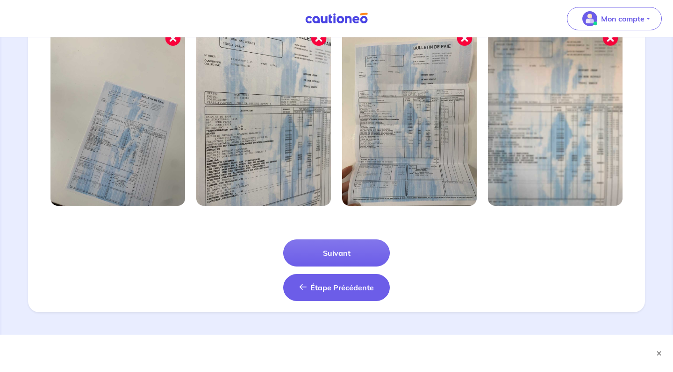
click at [363, 286] on span "Étape Précédente" at bounding box center [342, 287] width 64 height 9
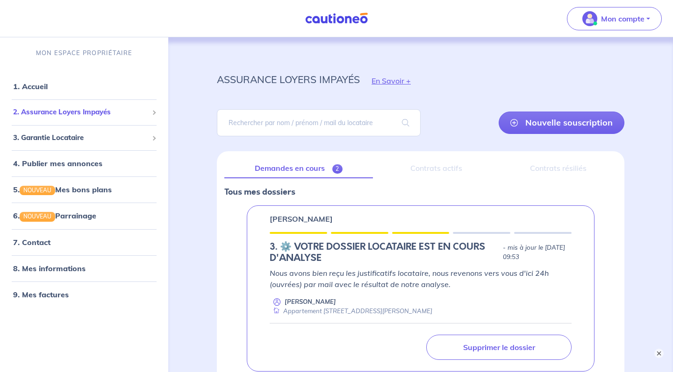
click at [71, 114] on span "2. Assurance Loyers Impayés" at bounding box center [80, 112] width 135 height 11
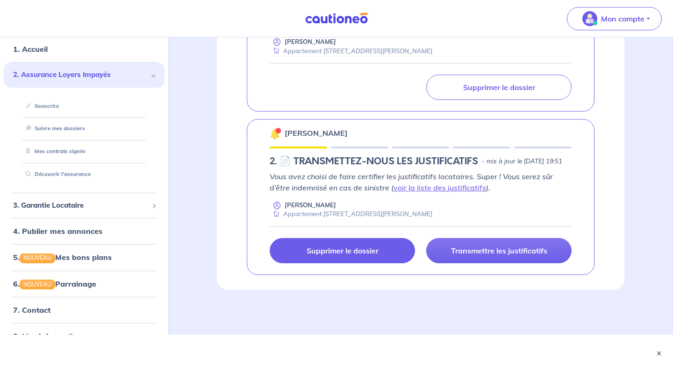
scroll to position [270, 0]
click at [315, 249] on p "Supprimer le dossier" at bounding box center [342, 250] width 72 height 9
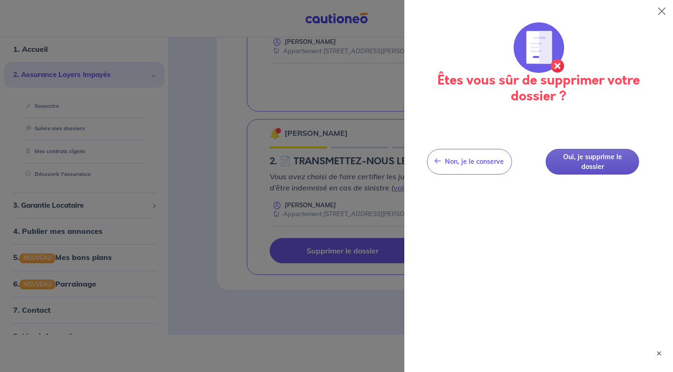
click at [561, 159] on button "Oui, je supprime le dossier" at bounding box center [592, 162] width 93 height 26
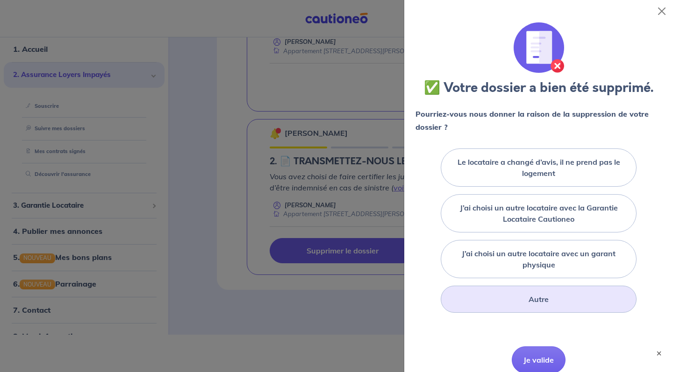
click at [489, 298] on div "Autre" at bounding box center [538, 299] width 196 height 27
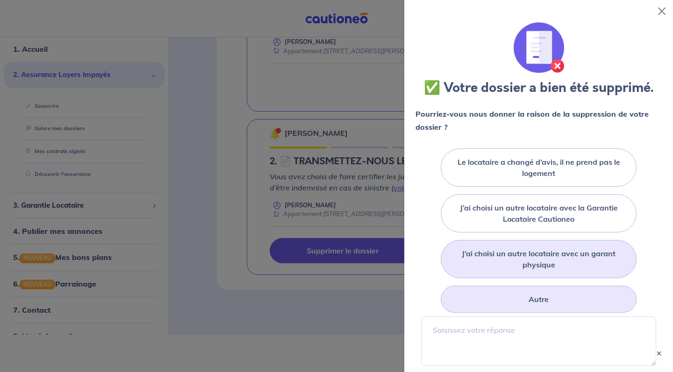
click at [500, 265] on label "J’ai choisi un autre locataire avec un garant physique" at bounding box center [538, 259] width 172 height 22
click at [0, 0] on input "J’ai choisi un autre locataire avec un garant physique" at bounding box center [0, 0] width 0 height 0
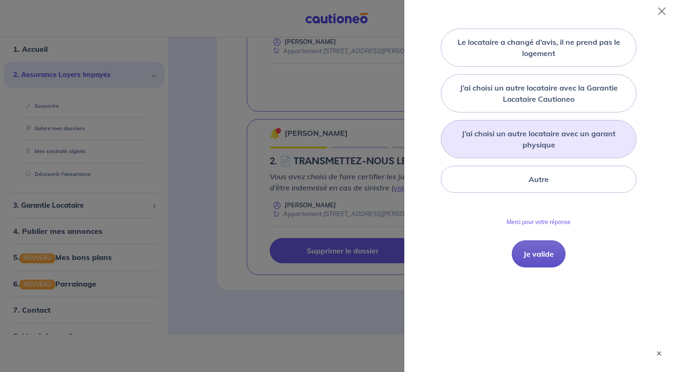
scroll to position [120, 0]
click at [526, 263] on button "Je valide" at bounding box center [538, 254] width 54 height 27
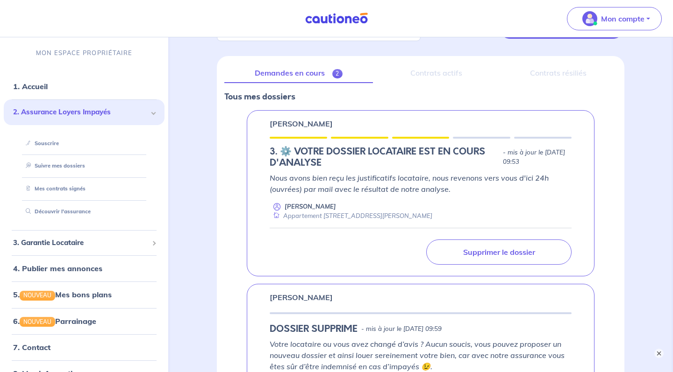
scroll to position [90, 0]
